Goal: Book appointment/travel/reservation

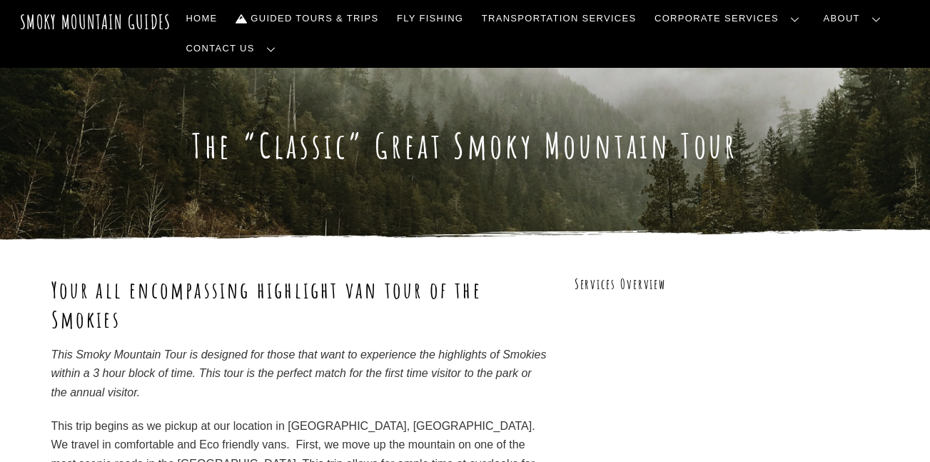
click at [0, 0] on link "Reservations, Forms, Trip Packets" at bounding box center [0, 0] width 0 height 0
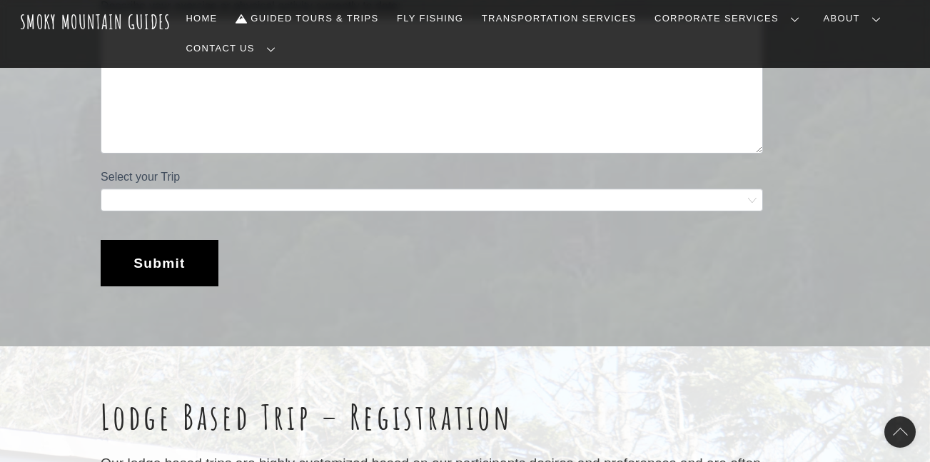
scroll to position [1243, 0]
